Goal: Task Accomplishment & Management: Manage account settings

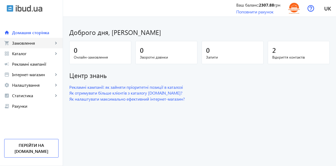
click at [25, 44] on span "Замовлення" at bounding box center [32, 42] width 41 height 5
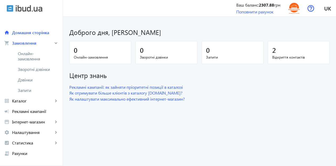
click at [28, 80] on span "Дзвінки" at bounding box center [38, 79] width 41 height 5
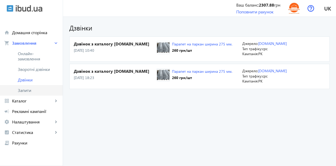
click at [29, 92] on span "Запити" at bounding box center [38, 90] width 41 height 5
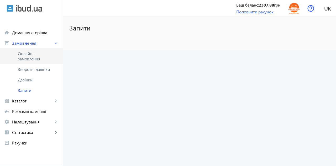
click at [25, 57] on span "Онлайн-замовлення" at bounding box center [35, 56] width 35 height 10
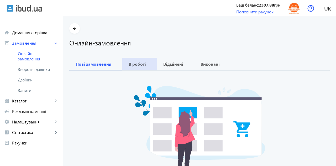
click at [142, 64] on b "В роботі" at bounding box center [137, 64] width 17 height 4
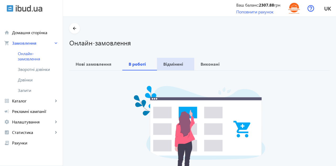
click at [174, 65] on b "Відмінені" at bounding box center [173, 64] width 20 height 4
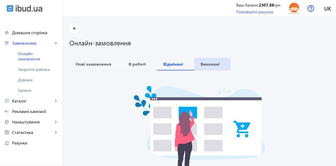
click at [214, 68] on span "Виконані" at bounding box center [213, 64] width 24 height 13
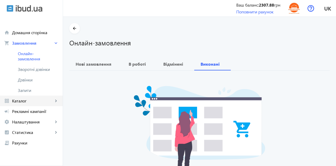
click at [23, 101] on span "Каталог" at bounding box center [32, 100] width 41 height 5
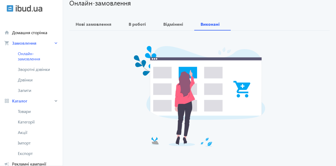
scroll to position [40, 0]
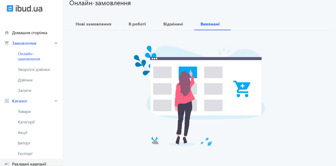
click at [29, 162] on span "Рекламні кампанії" at bounding box center [35, 163] width 46 height 5
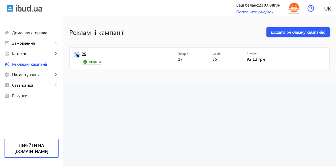
click at [82, 55] on link "РК" at bounding box center [130, 55] width 96 height 7
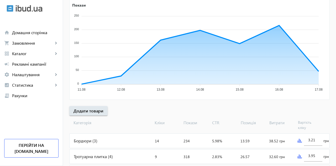
scroll to position [98, 0]
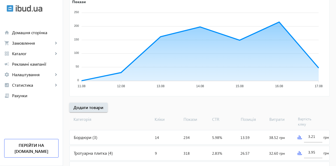
click at [299, 154] on img at bounding box center [300, 153] width 4 height 4
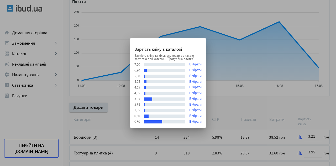
click at [136, 106] on div "3,55" at bounding box center [137, 104] width 6 height 3
click at [198, 112] on button "Вибрати" at bounding box center [195, 110] width 12 height 4
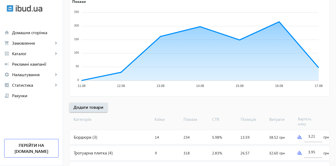
type input "1.55"
click at [298, 136] on img at bounding box center [300, 137] width 4 height 4
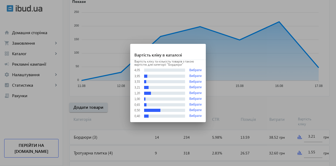
click at [198, 95] on button "Вибрати" at bounding box center [195, 93] width 12 height 4
type input "1.2"
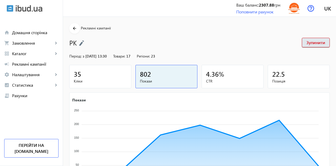
scroll to position [98, 0]
